Goal: Transaction & Acquisition: Book appointment/travel/reservation

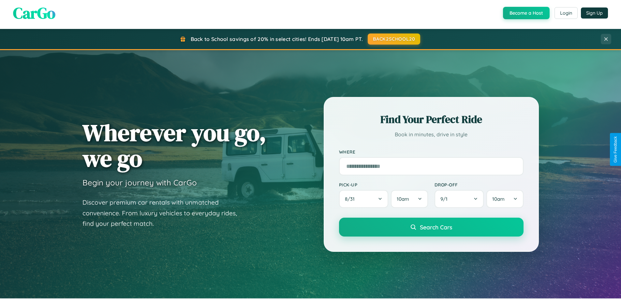
scroll to position [448, 0]
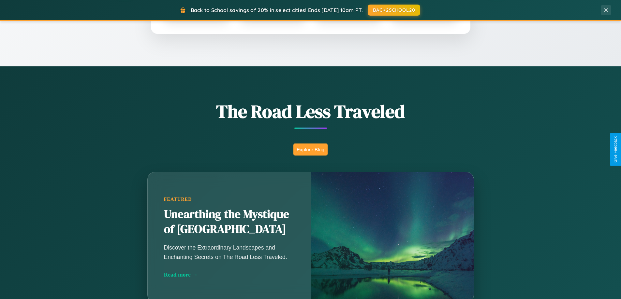
click at [310, 150] on button "Explore Blog" at bounding box center [310, 150] width 34 height 12
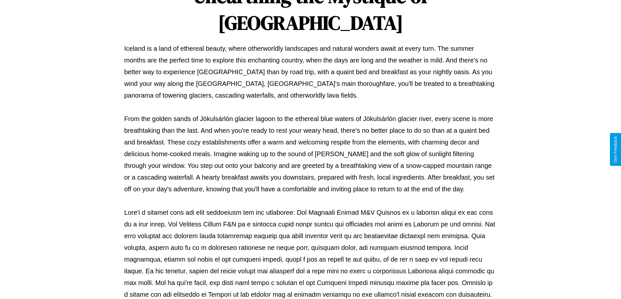
scroll to position [211, 0]
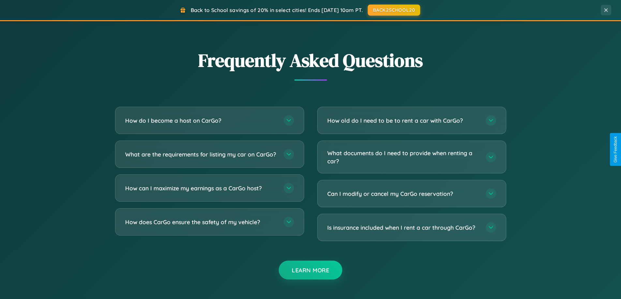
scroll to position [1254, 0]
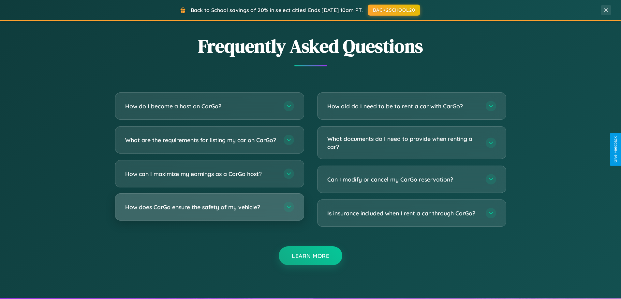
click at [209, 212] on h3 "How does CarGo ensure the safety of my vehicle?" at bounding box center [201, 207] width 152 height 8
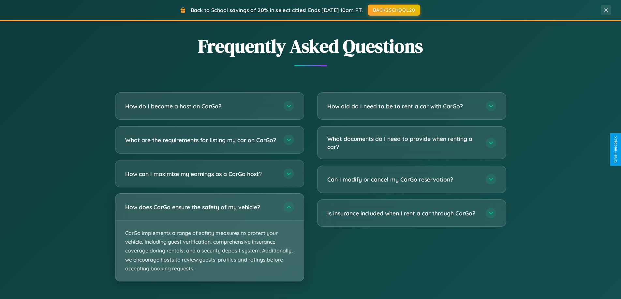
click at [209, 243] on p "CarGo implements a range of safety measures to protect your vehicle, including …" at bounding box center [209, 251] width 188 height 61
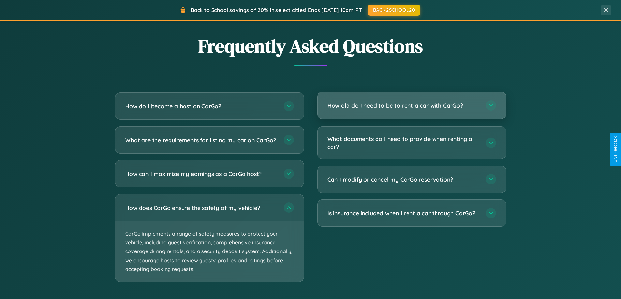
click at [411, 106] on h3 "How old do I need to be to rent a car with CarGo?" at bounding box center [403, 106] width 152 height 8
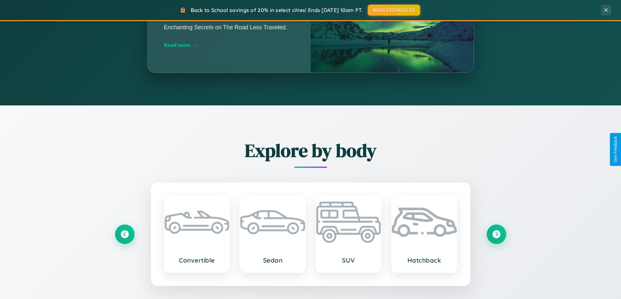
scroll to position [0, 0]
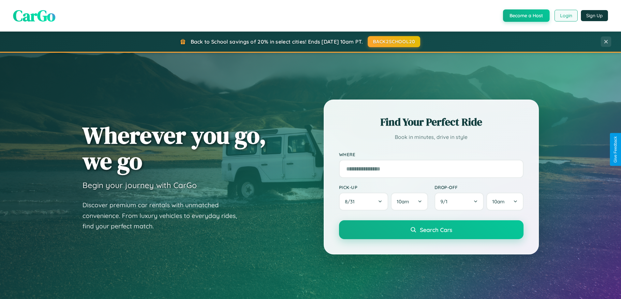
click at [565, 16] on button "Login" at bounding box center [565, 16] width 23 height 12
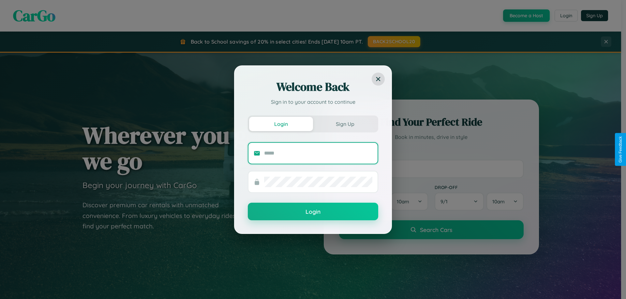
click at [318, 153] on input "text" at bounding box center [318, 153] width 108 height 10
type input "**********"
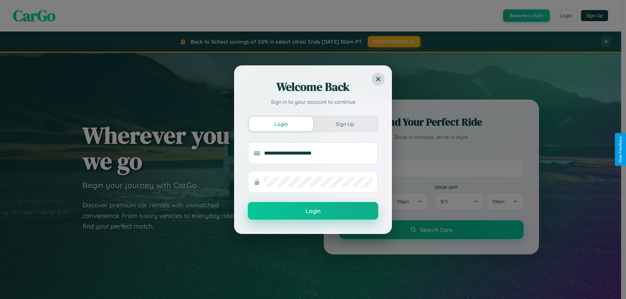
click at [313, 212] on button "Login" at bounding box center [313, 211] width 130 height 18
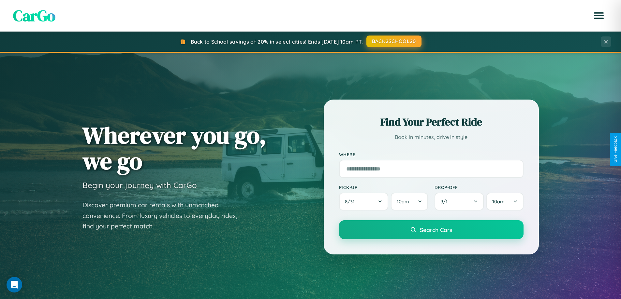
click at [393, 41] on button "BACK2SCHOOL20" at bounding box center [393, 42] width 55 height 12
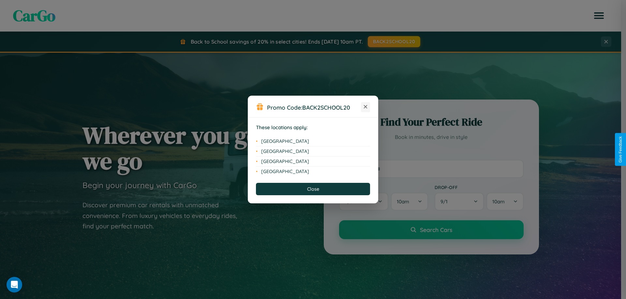
click at [365, 107] on icon at bounding box center [366, 107] width 4 height 4
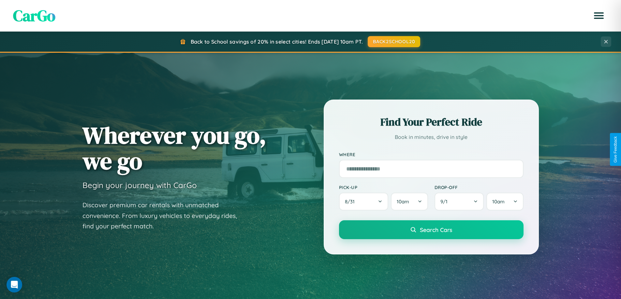
scroll to position [19, 0]
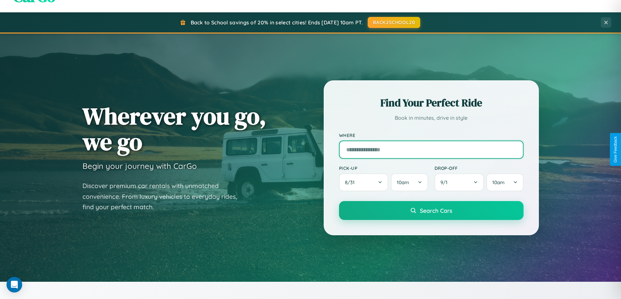
click at [431, 150] on input "text" at bounding box center [431, 150] width 184 height 18
type input "**********"
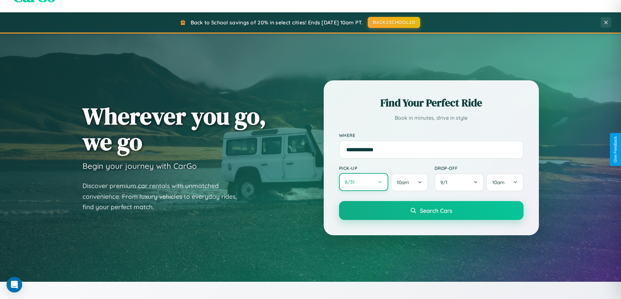
click at [363, 182] on button "8 / 31" at bounding box center [364, 182] width 50 height 18
select select "*"
select select "****"
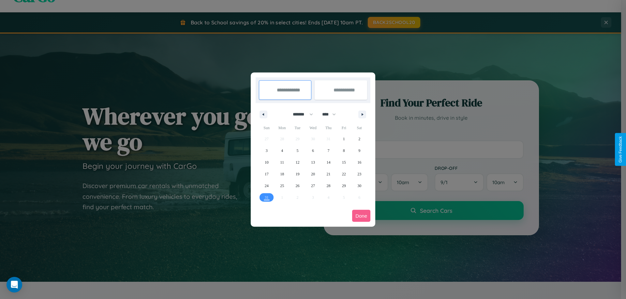
click at [300, 114] on select "******* ******** ***** ***** *** **** **** ****** ********* ******* ******** **…" at bounding box center [302, 114] width 28 height 11
select select "*"
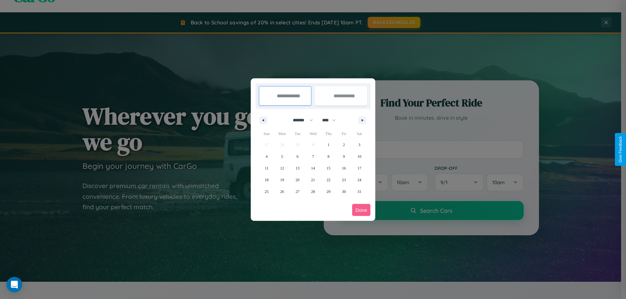
drag, startPoint x: 332, startPoint y: 120, endPoint x: 313, endPoint y: 131, distance: 21.6
click at [332, 120] on select "**** **** **** **** **** **** **** **** **** **** **** **** **** **** **** ****…" at bounding box center [329, 120] width 20 height 11
select select "****"
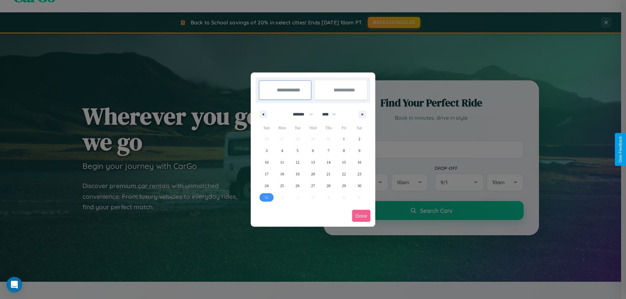
click at [266, 197] on span "31" at bounding box center [267, 198] width 4 height 12
type input "**********"
click at [362, 114] on icon "button" at bounding box center [363, 114] width 3 height 3
select select "*"
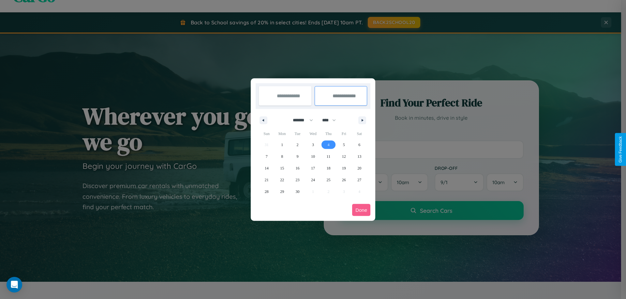
click at [328, 145] on span "4" at bounding box center [328, 145] width 2 height 12
type input "**********"
select select "*"
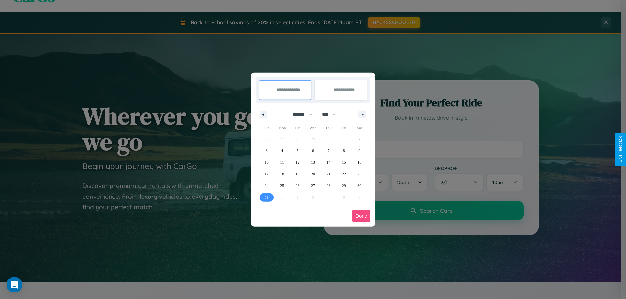
click at [361, 216] on button "Done" at bounding box center [361, 216] width 18 height 12
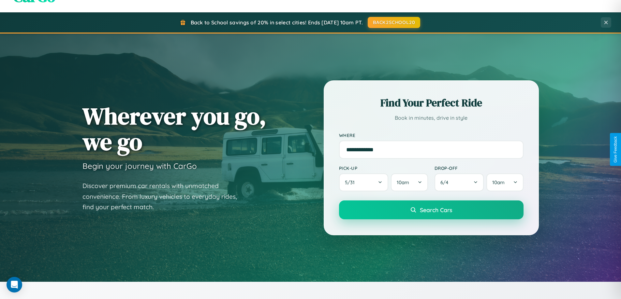
click at [431, 210] on span "Search Cars" at bounding box center [436, 210] width 32 height 7
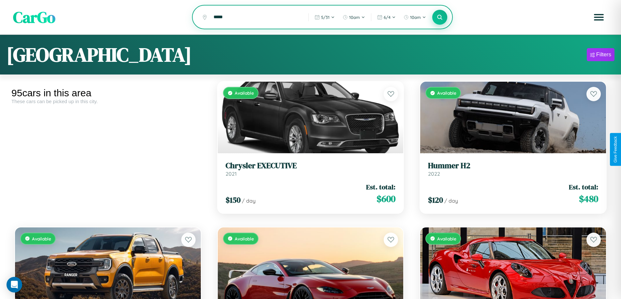
click at [440, 18] on icon at bounding box center [440, 17] width 6 height 6
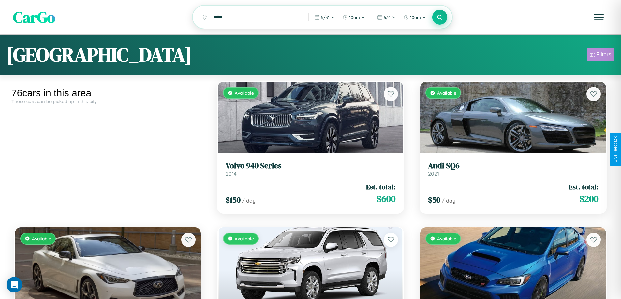
click at [600, 56] on div "Filters" at bounding box center [603, 54] width 15 height 7
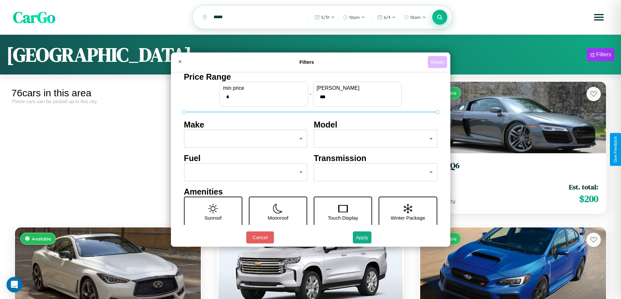
click at [438, 62] on button "Reset" at bounding box center [437, 62] width 19 height 12
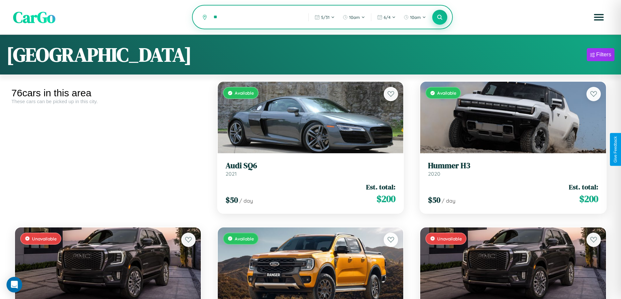
type input "*"
type input "******"
click at [440, 18] on icon at bounding box center [440, 17] width 6 height 6
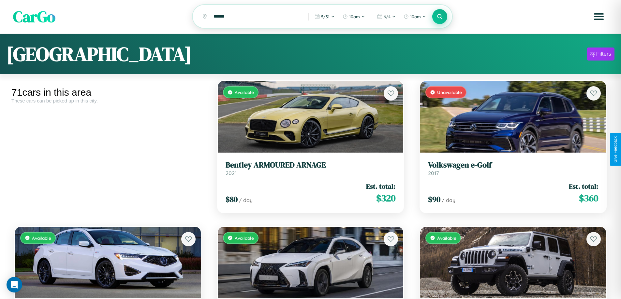
scroll to position [92, 0]
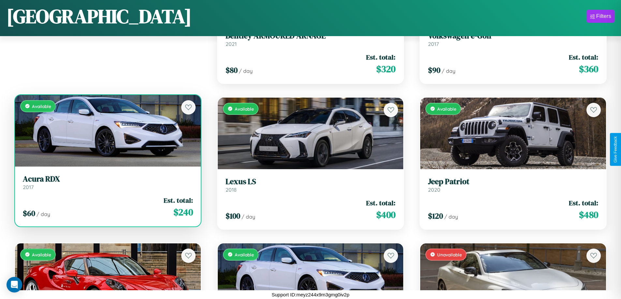
click at [107, 182] on h3 "Acura RDX" at bounding box center [108, 179] width 170 height 9
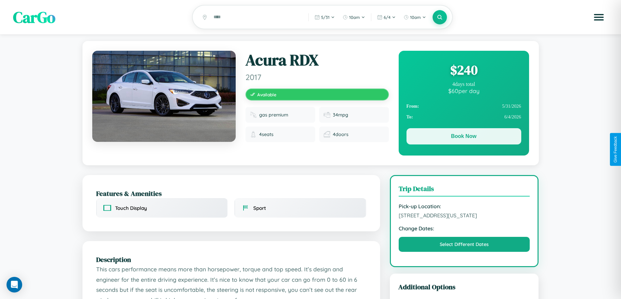
click at [463, 138] on button "Book Now" at bounding box center [463, 136] width 115 height 16
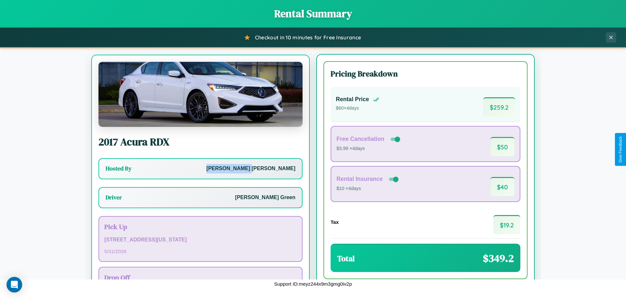
scroll to position [30, 0]
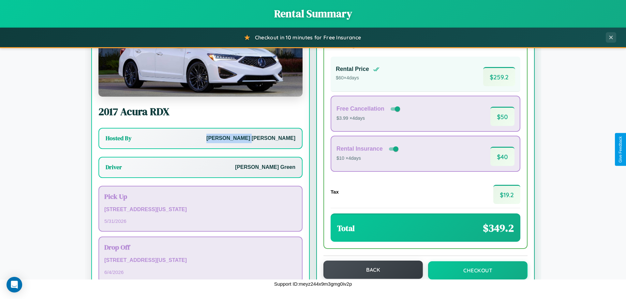
click at [370, 270] on button "Back" at bounding box center [372, 270] width 99 height 18
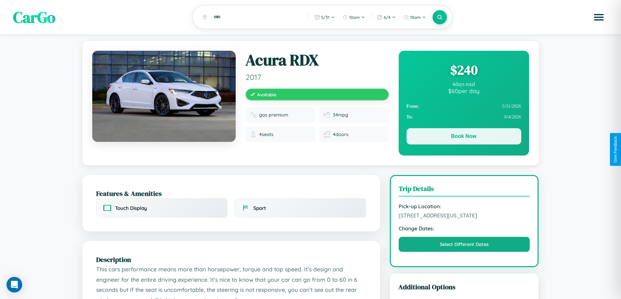
click at [463, 138] on button "Book Now" at bounding box center [463, 136] width 115 height 16
